Goal: Book appointment/travel/reservation

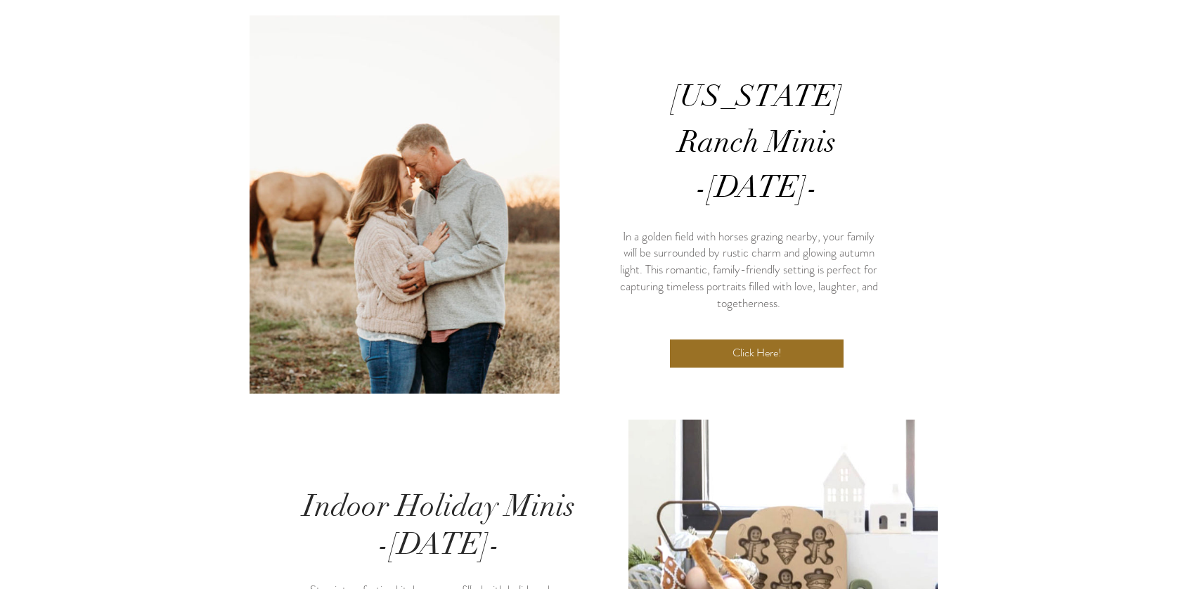
scroll to position [236, 0]
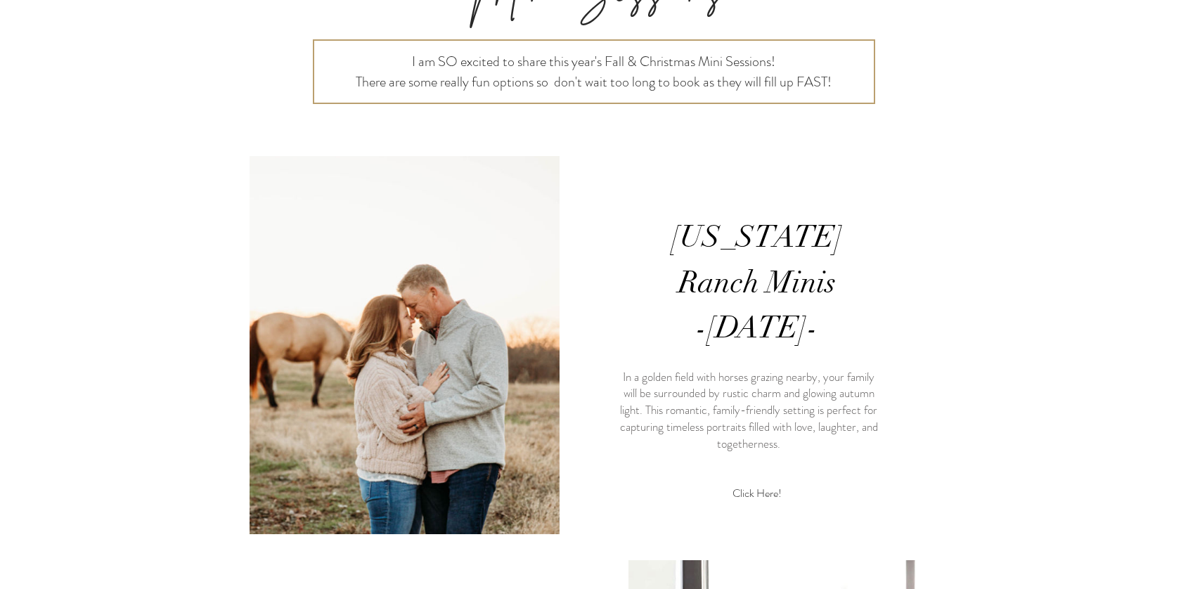
click at [749, 486] on span "Click Here!" at bounding box center [757, 493] width 49 height 15
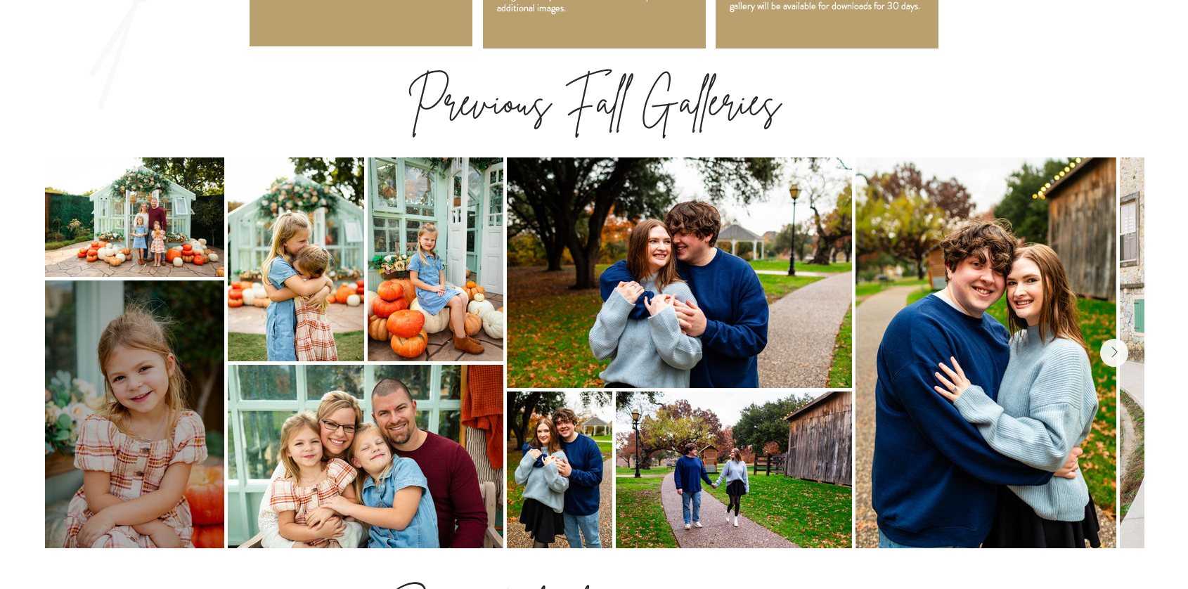
scroll to position [1496, 0]
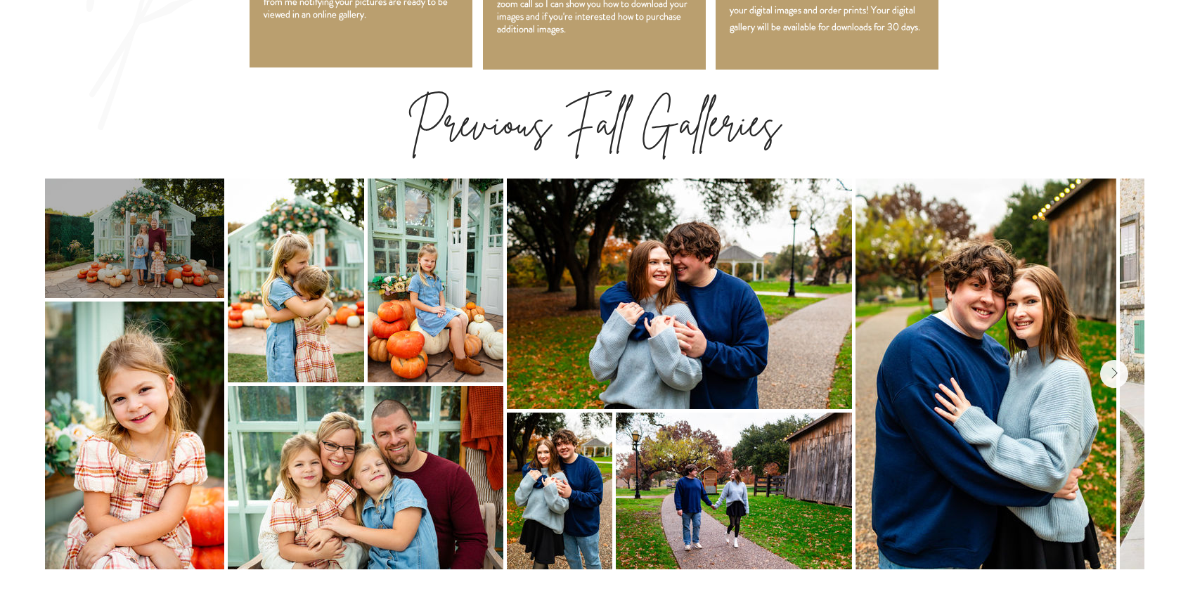
click at [162, 179] on div at bounding box center [133, 239] width 179 height 120
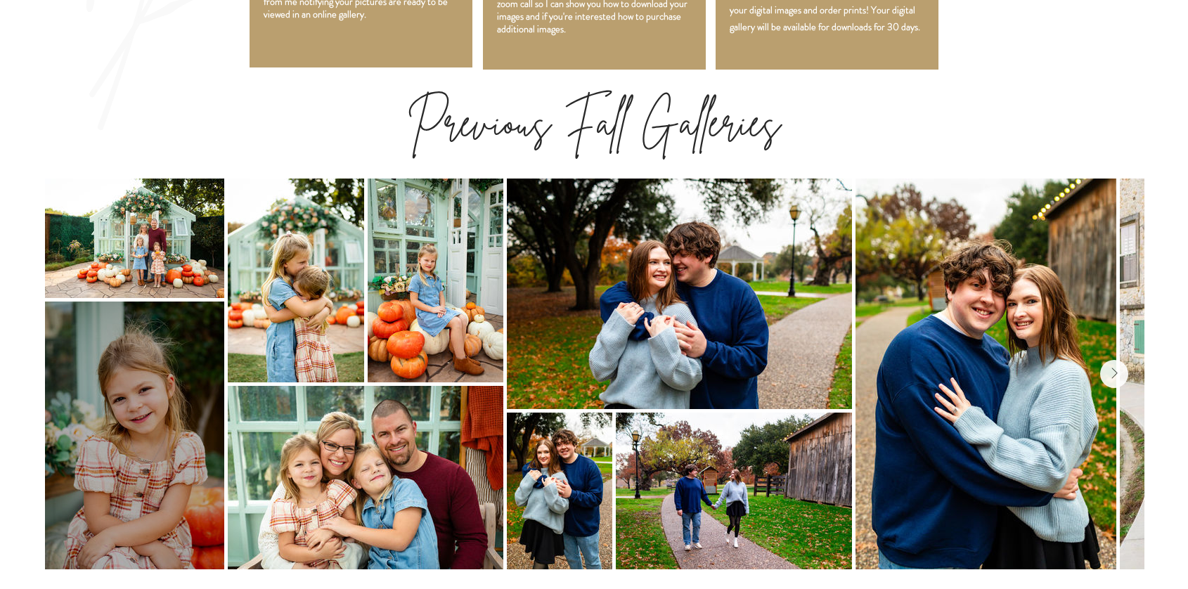
click at [154, 302] on div at bounding box center [133, 436] width 179 height 269
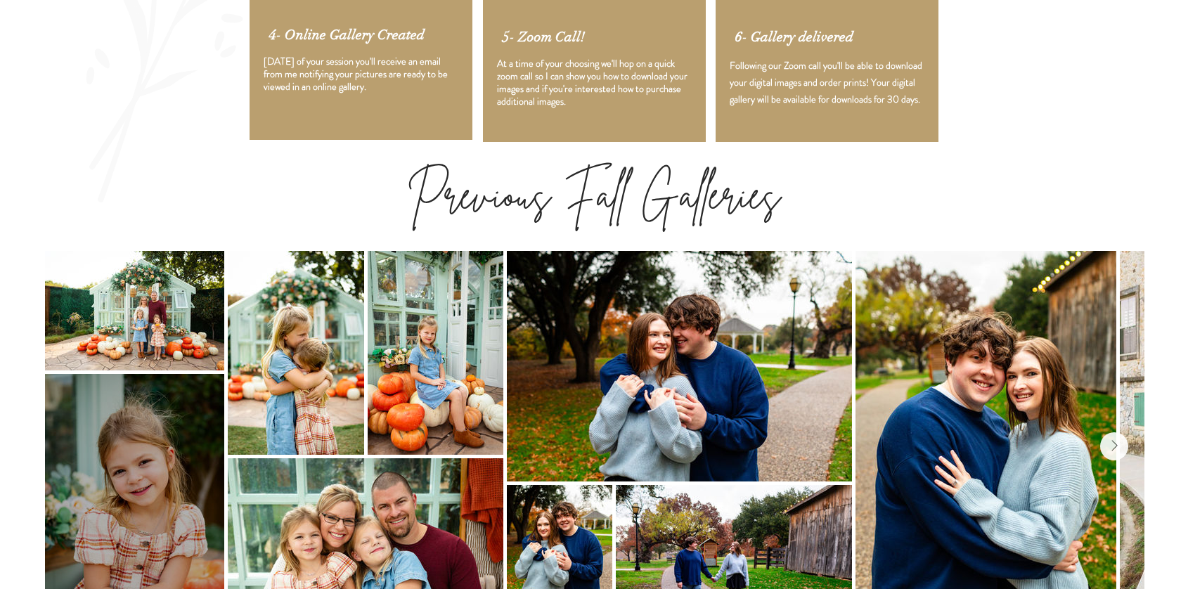
scroll to position [1411, 0]
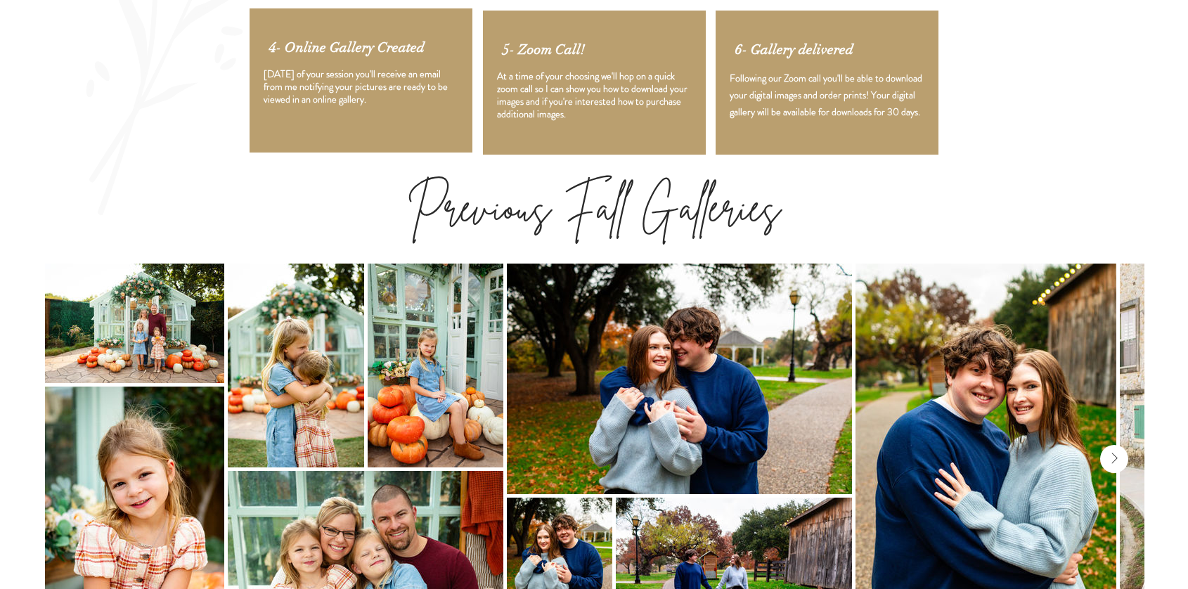
click at [1117, 454] on icon "Next Item" at bounding box center [1115, 459] width 6 height 11
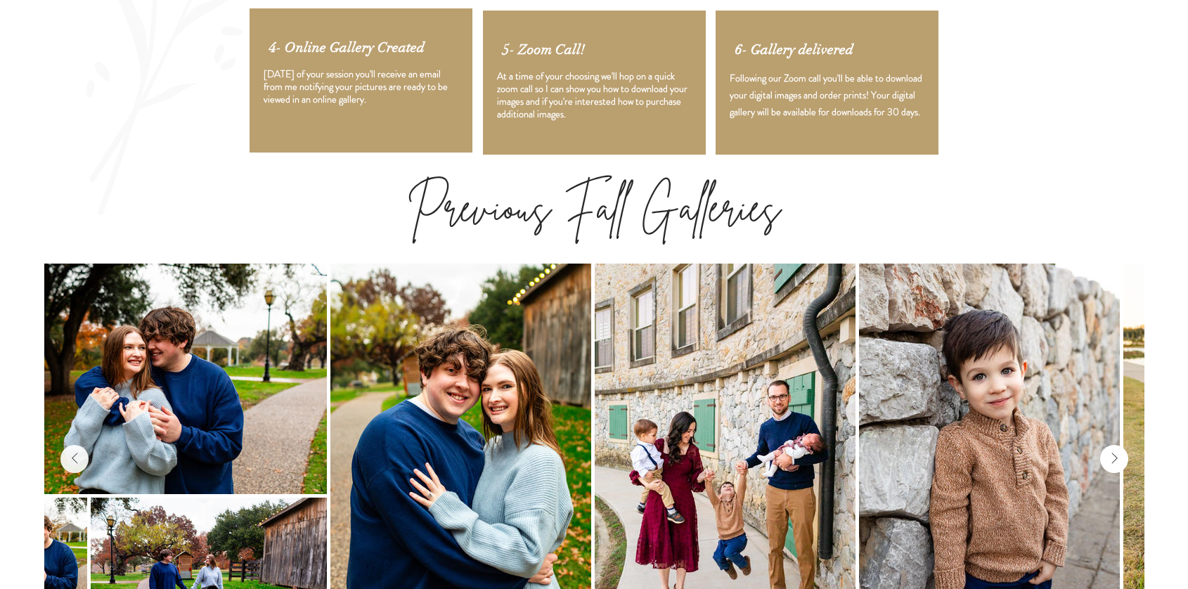
click at [1117, 454] on icon "Next Item" at bounding box center [1115, 459] width 6 height 11
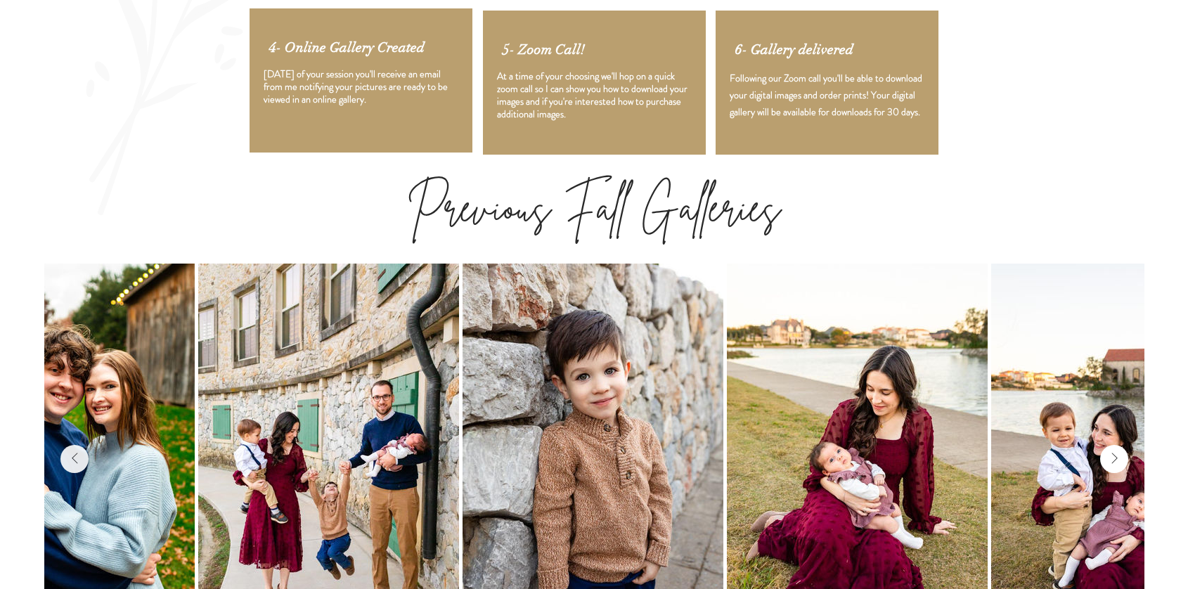
scroll to position [0, 922]
click at [1117, 454] on icon "Next Item" at bounding box center [1115, 459] width 6 height 11
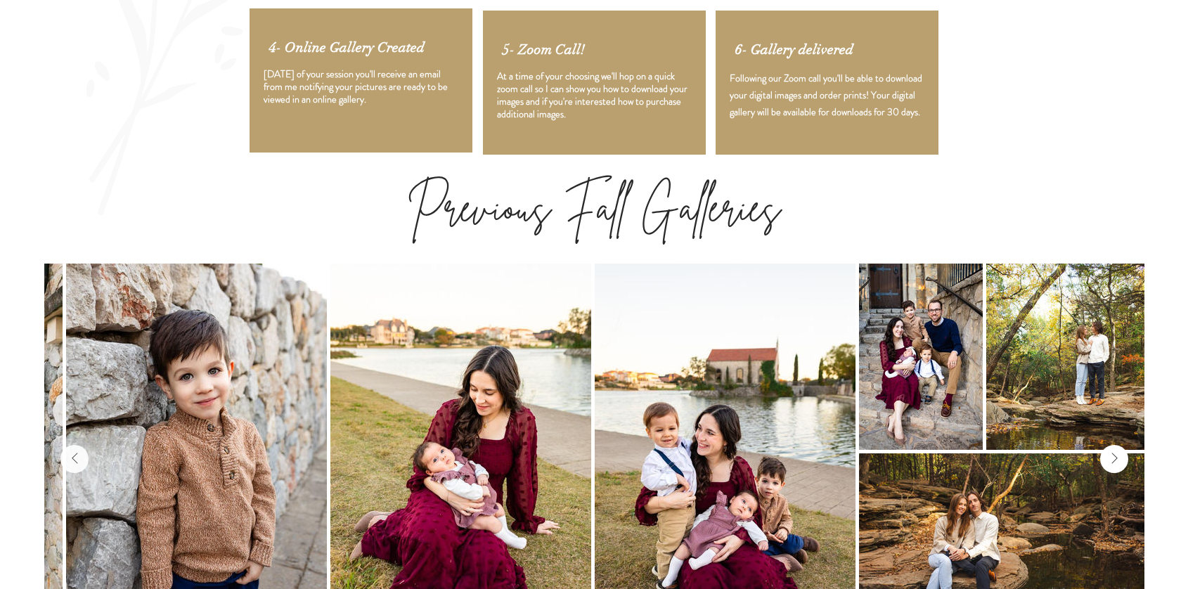
click at [1117, 454] on icon "Next Item" at bounding box center [1115, 459] width 6 height 11
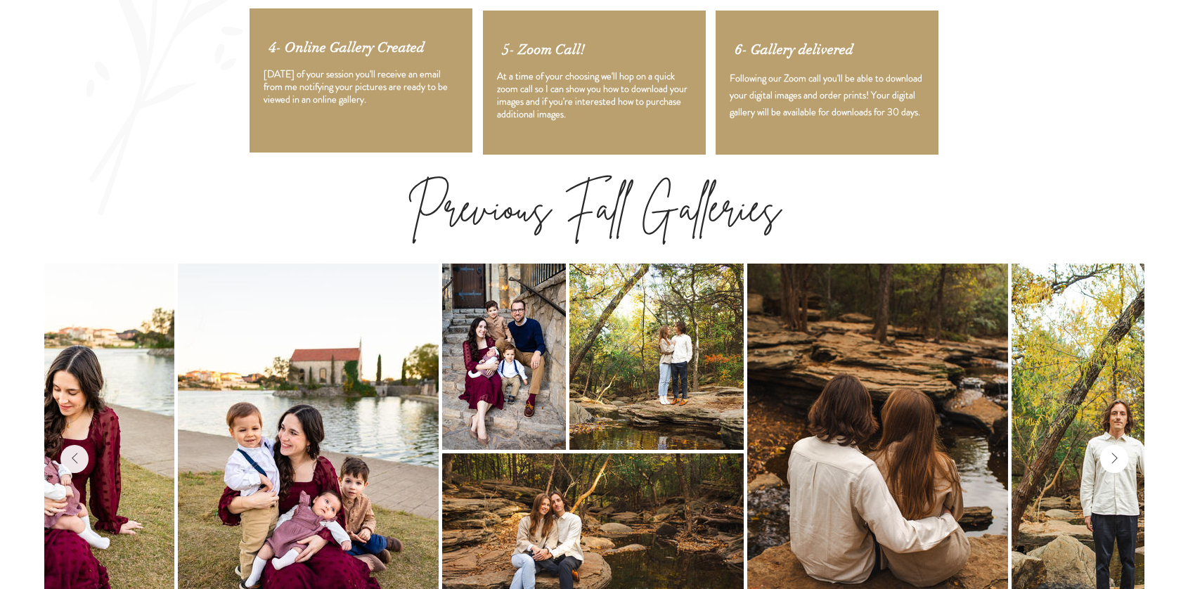
click at [1117, 454] on icon "Next Item" at bounding box center [1115, 459] width 6 height 11
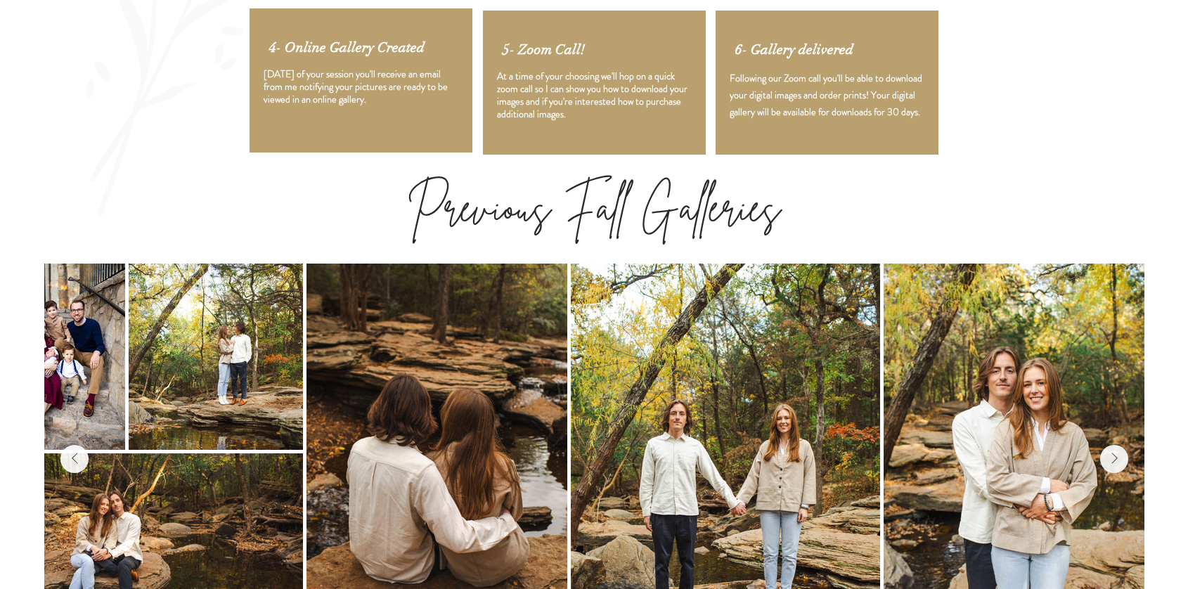
scroll to position [0, 2176]
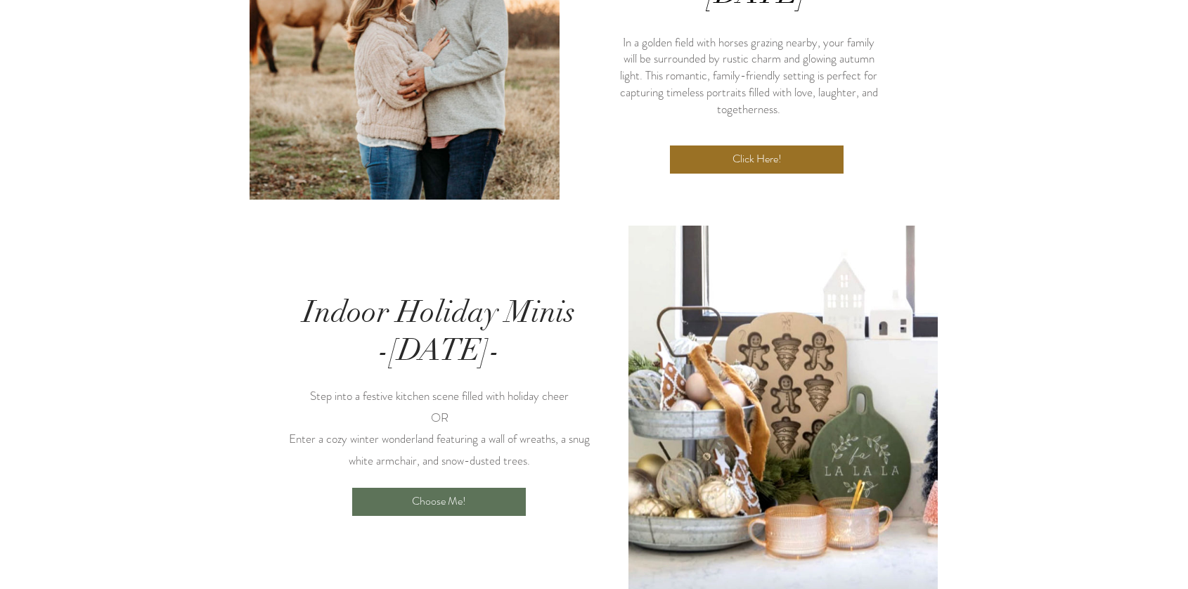
scroll to position [624, 0]
